Goal: Information Seeking & Learning: Understand process/instructions

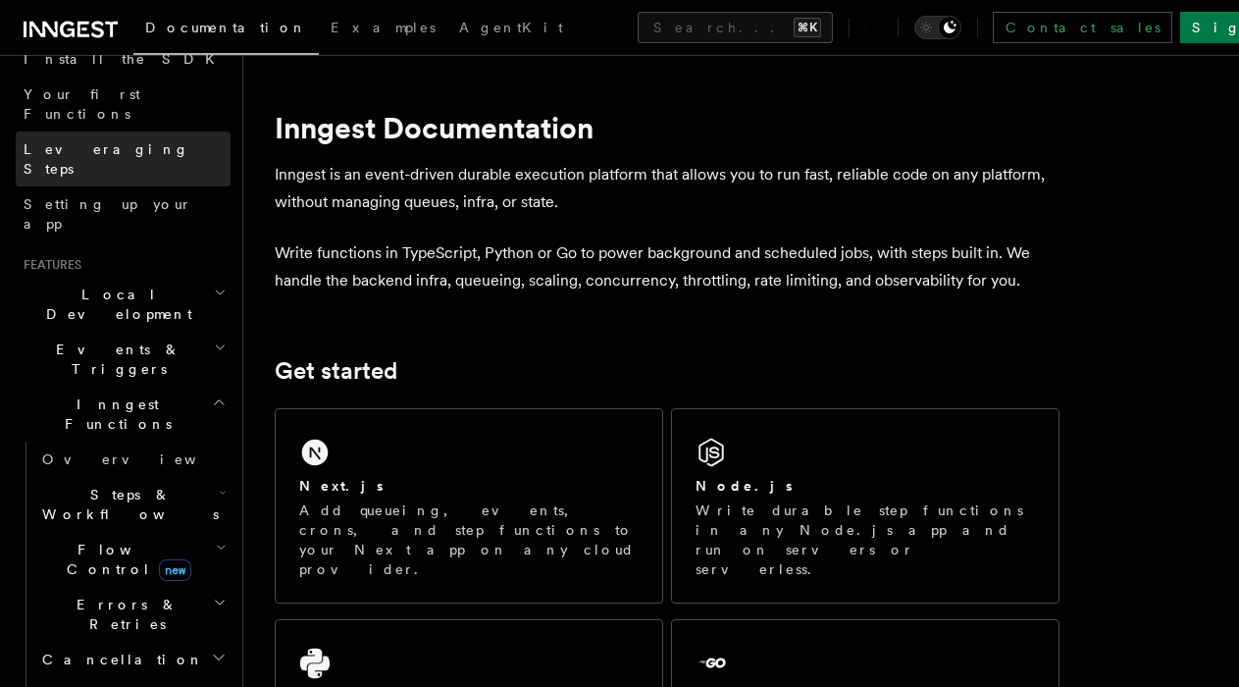
scroll to position [242, 0]
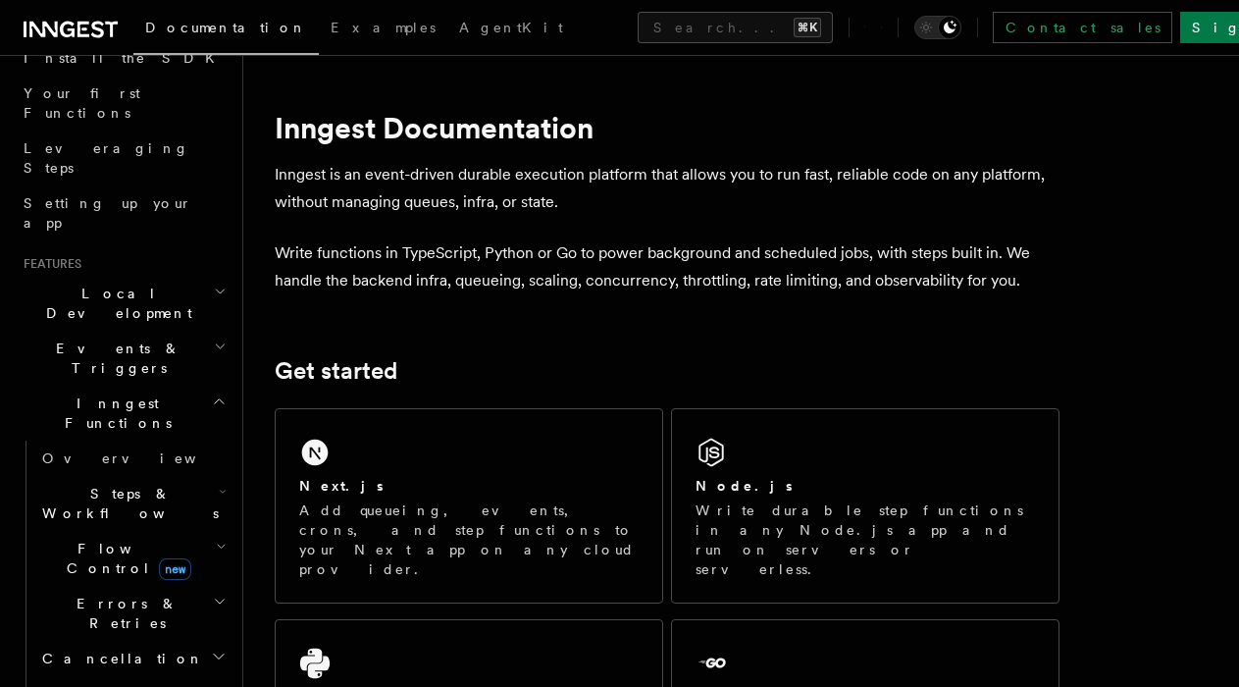
click at [221, 490] on icon "button" at bounding box center [223, 491] width 5 height 3
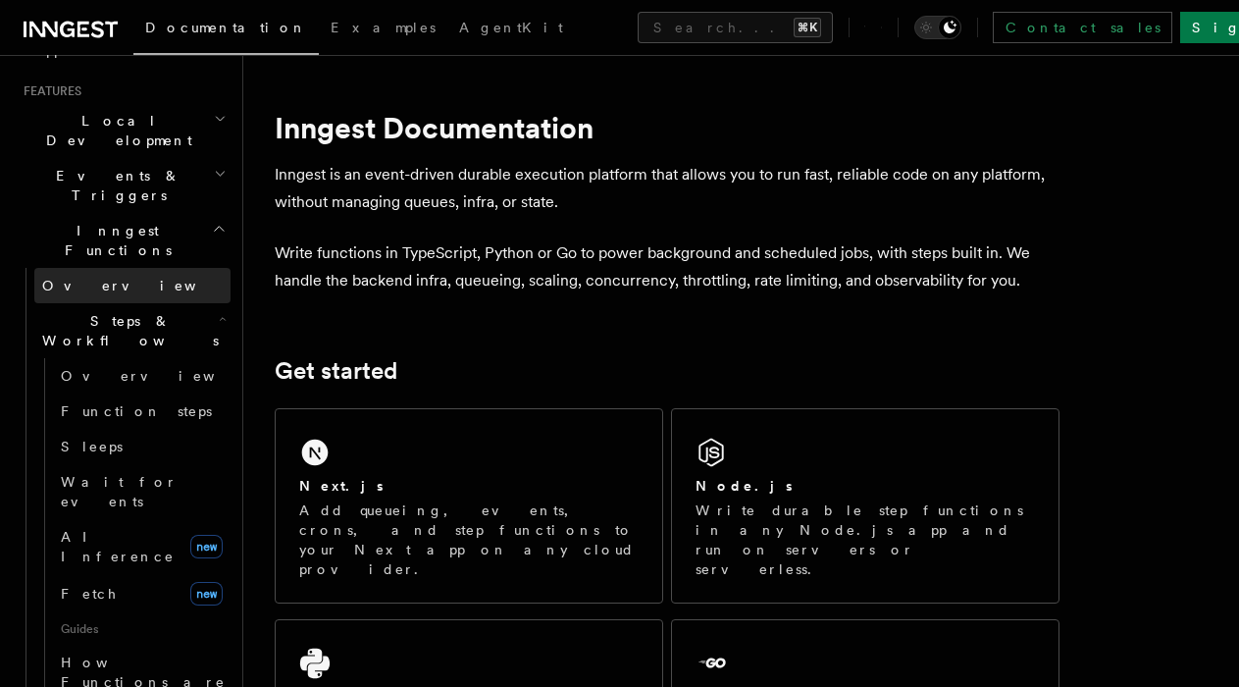
scroll to position [439, 0]
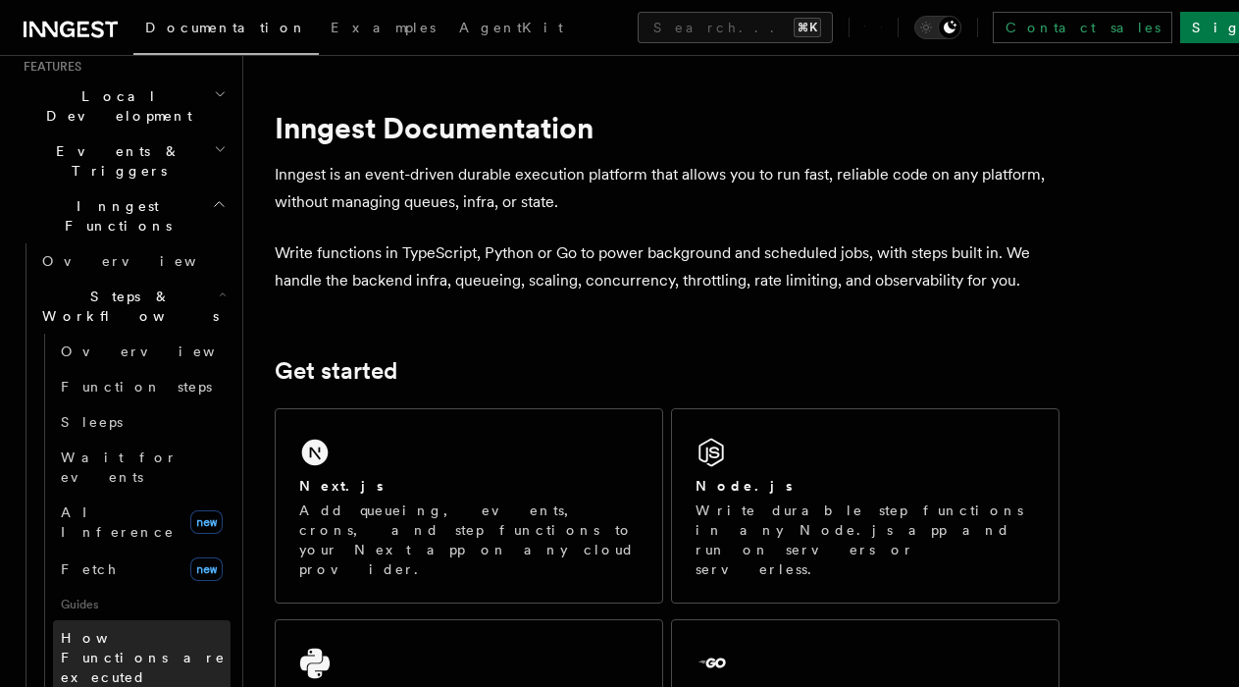
click at [115, 628] on span "How Functions are executed" at bounding box center [146, 657] width 170 height 59
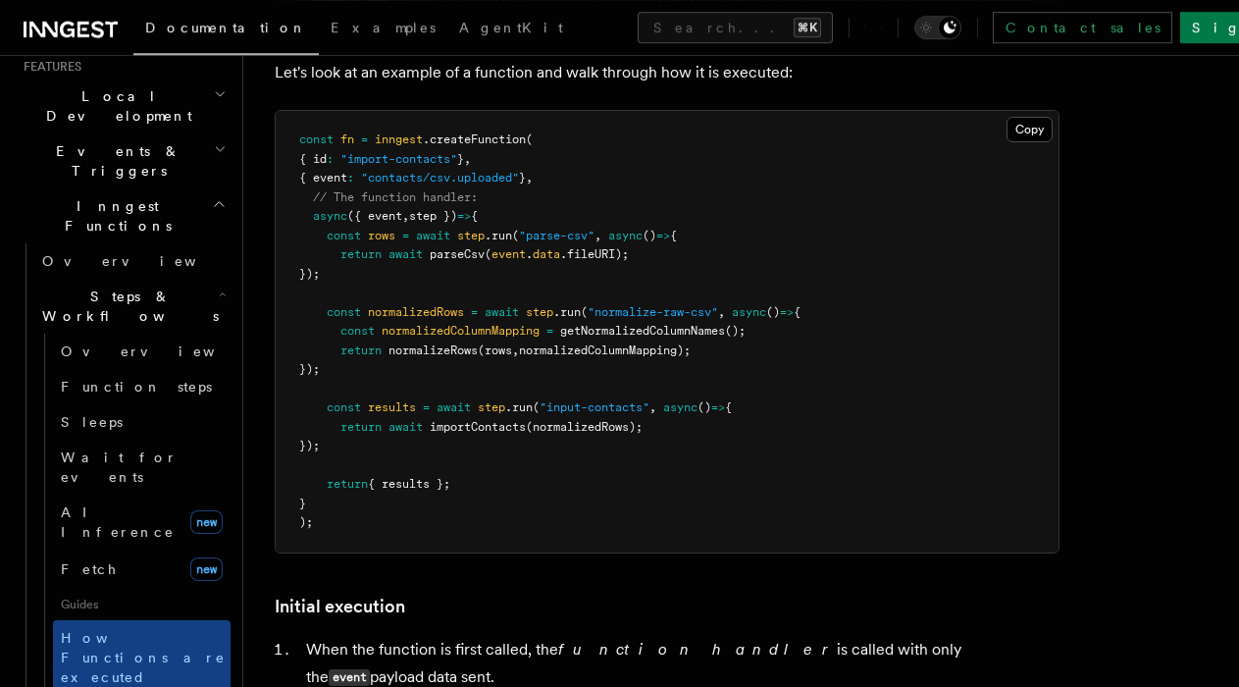
scroll to position [1922, 0]
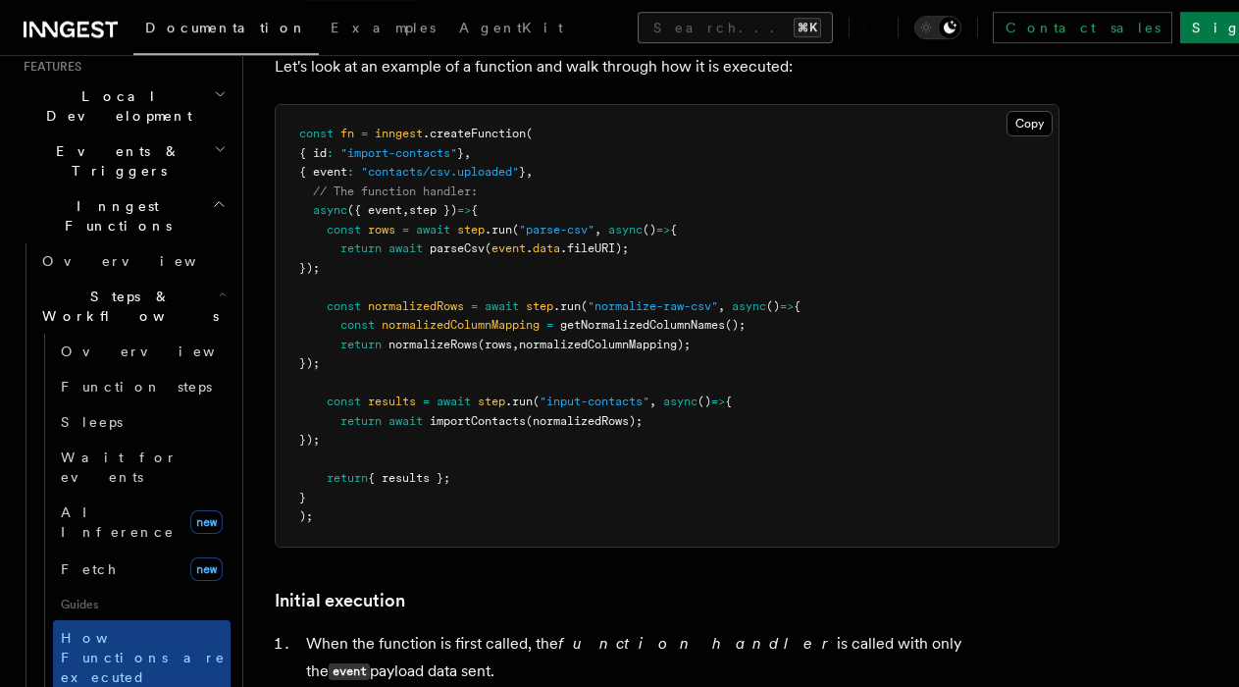
click at [638, 23] on button "Search... ⌘K" at bounding box center [735, 27] width 195 height 31
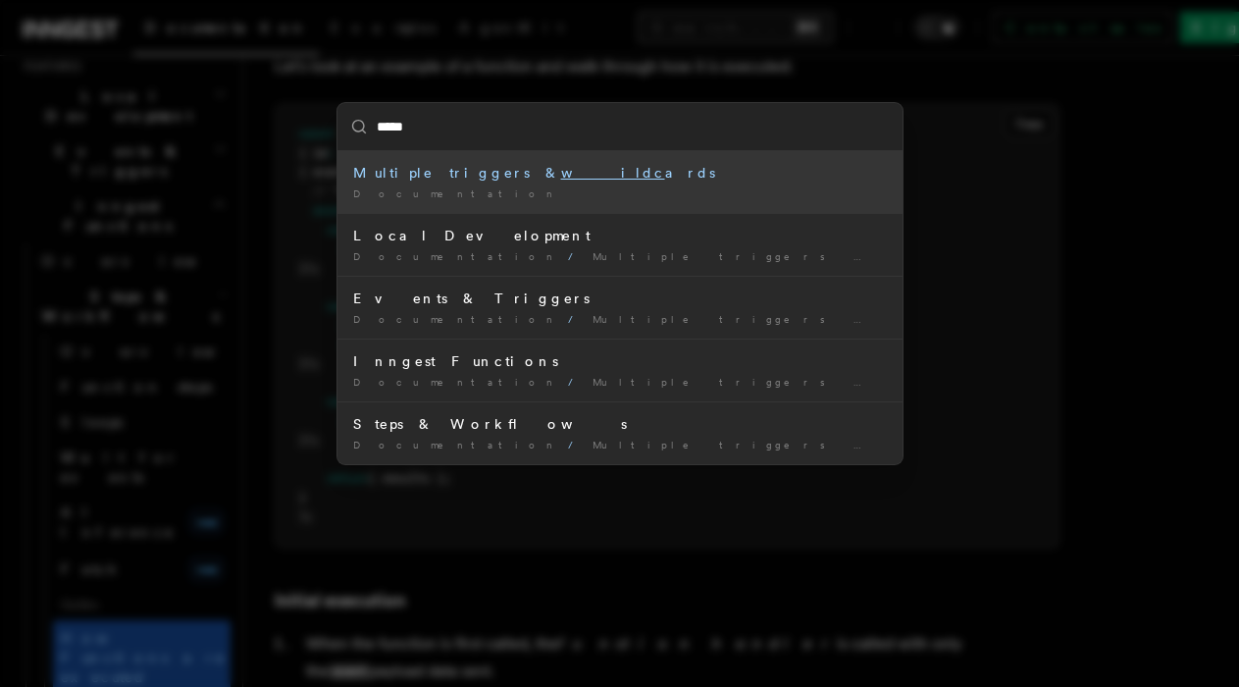
type input "******"
click at [486, 184] on li "Multiple triggers & wildca rds Documentation /" at bounding box center [619, 182] width 565 height 62
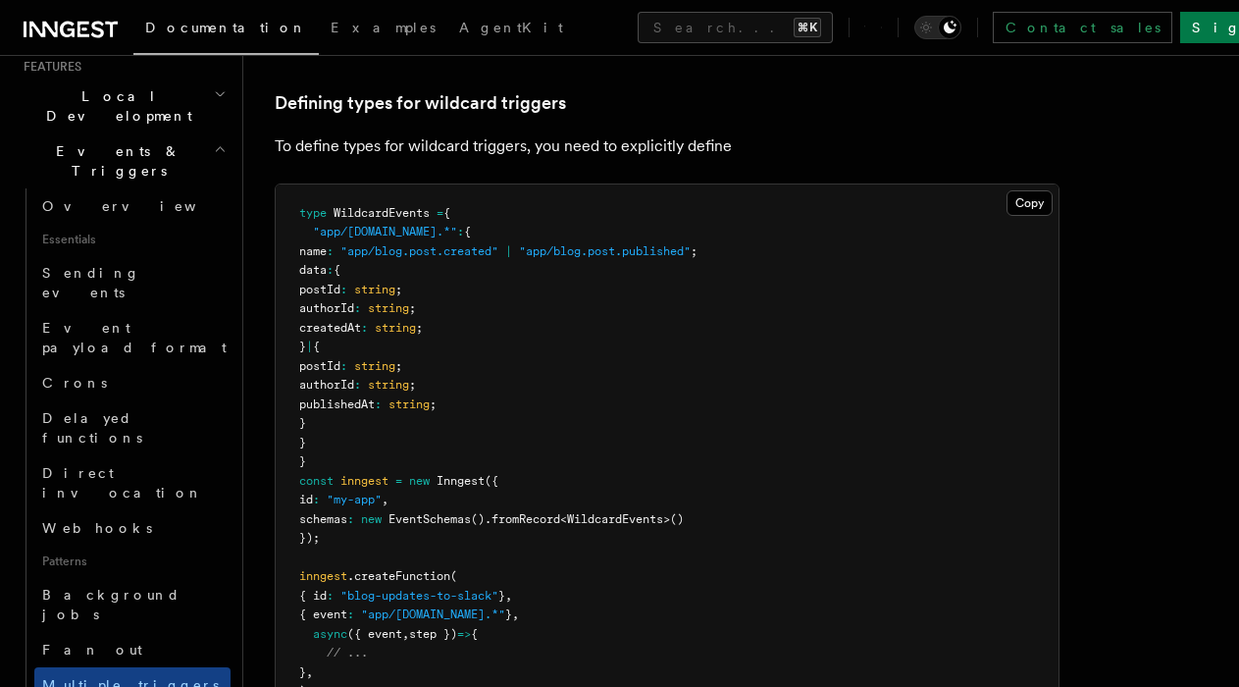
scroll to position [1290, 0]
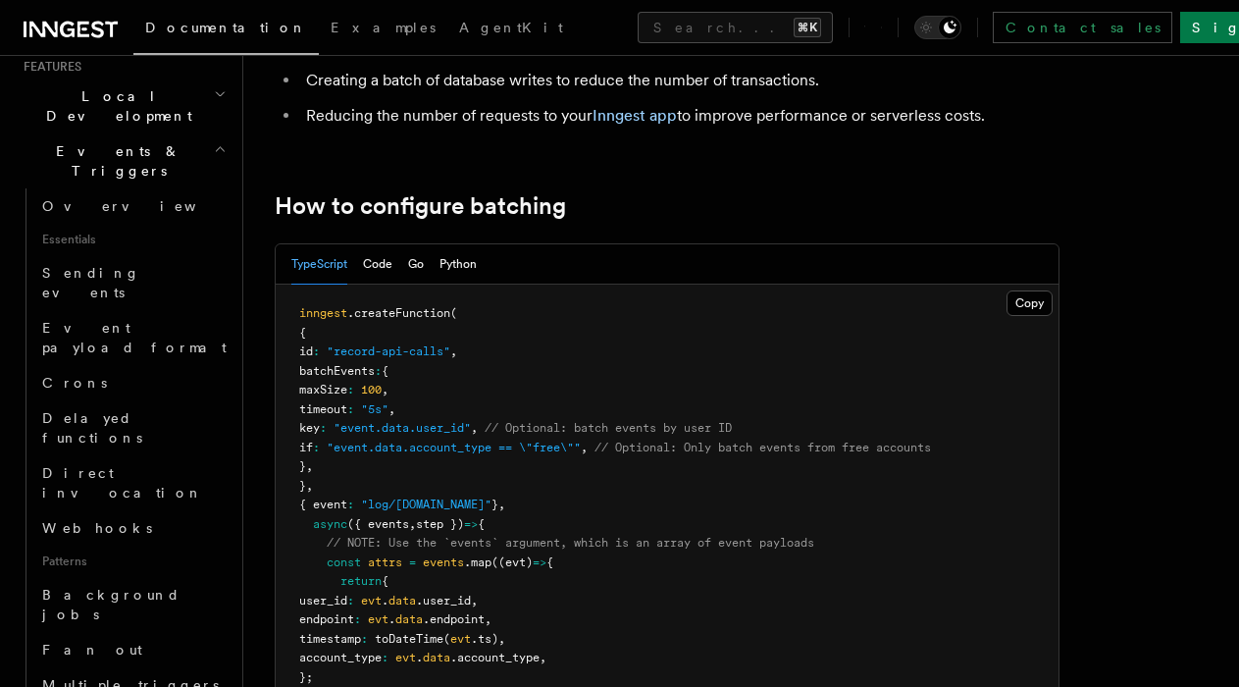
scroll to position [275, 0]
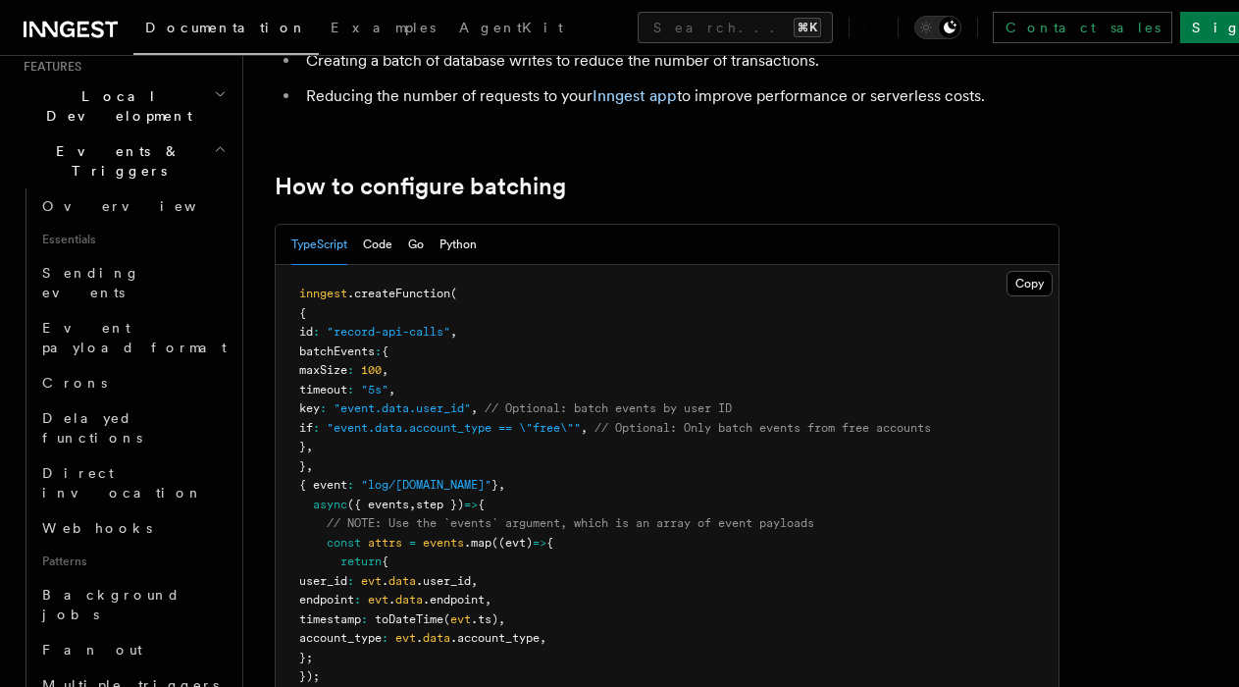
click at [812, 411] on pre "inngest .createFunction ( { id : "record-api-calls" , batchEvents : { maxSize :…" at bounding box center [667, 562] width 783 height 594
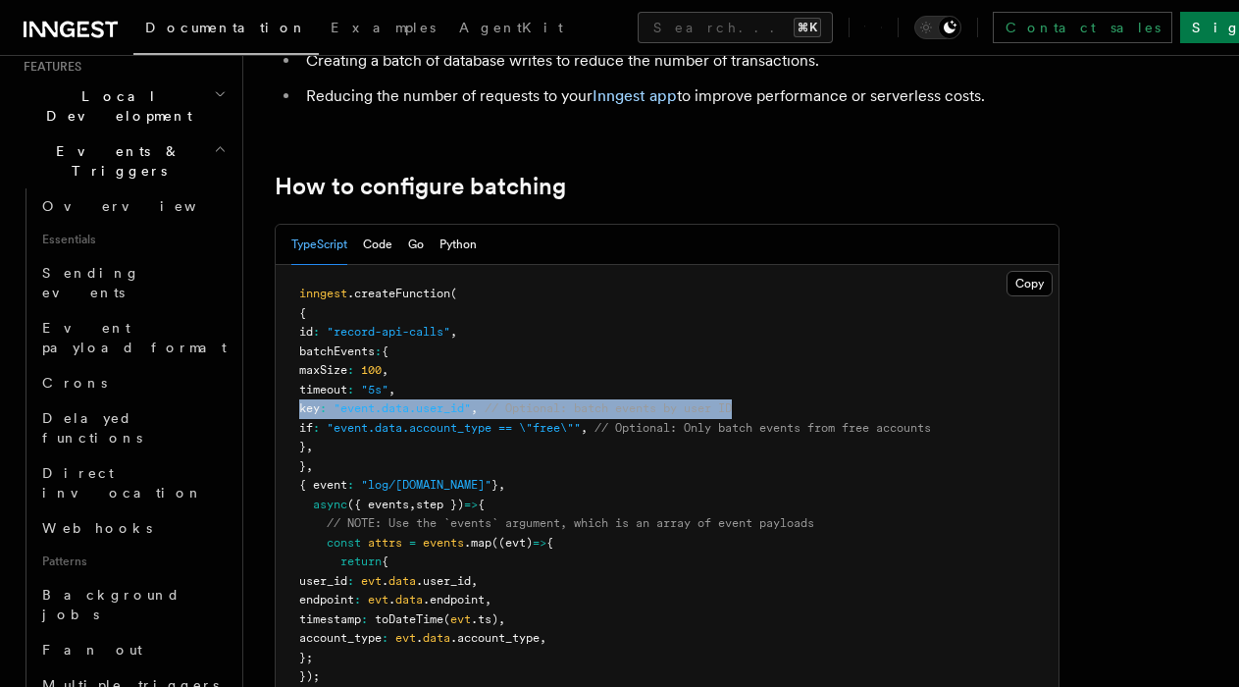
copy code "key : "event.data.user_id" , // Optional: batch events by user ID"
